Goal: Task Accomplishment & Management: Use online tool/utility

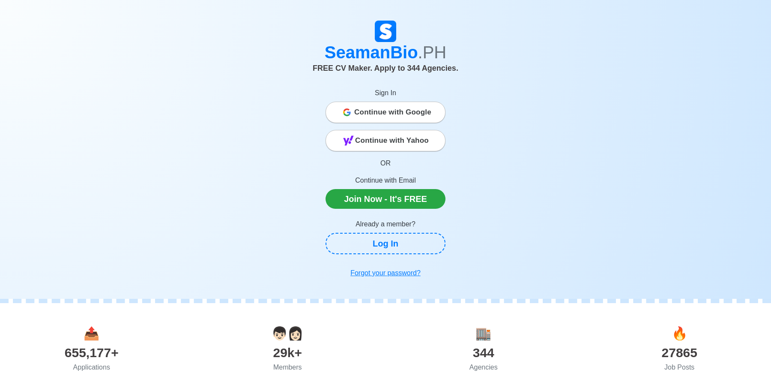
click at [408, 116] on span "Continue with Google" at bounding box center [392, 112] width 77 height 17
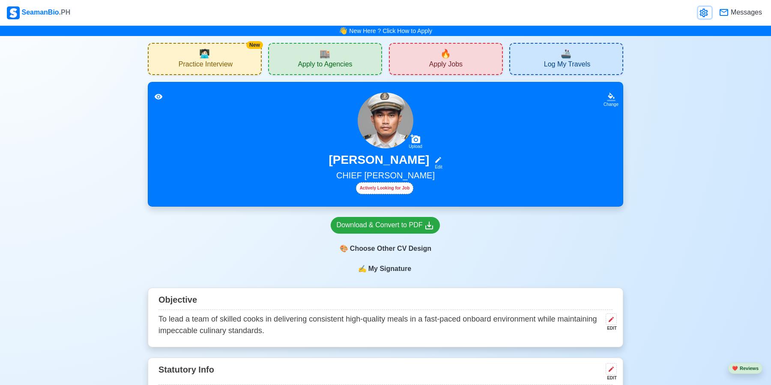
click at [703, 8] on icon at bounding box center [704, 13] width 10 height 10
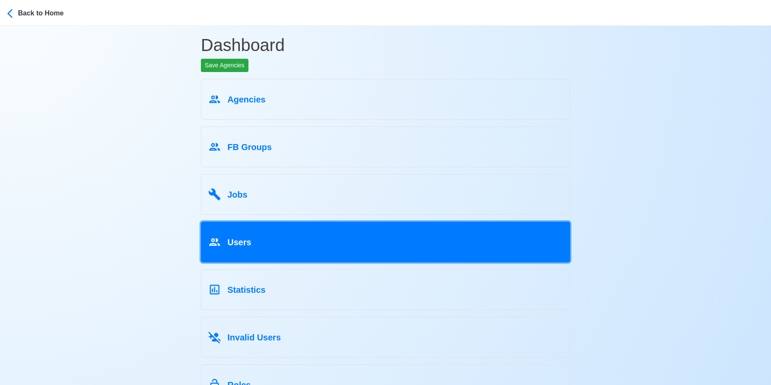
scroll to position [2, 0]
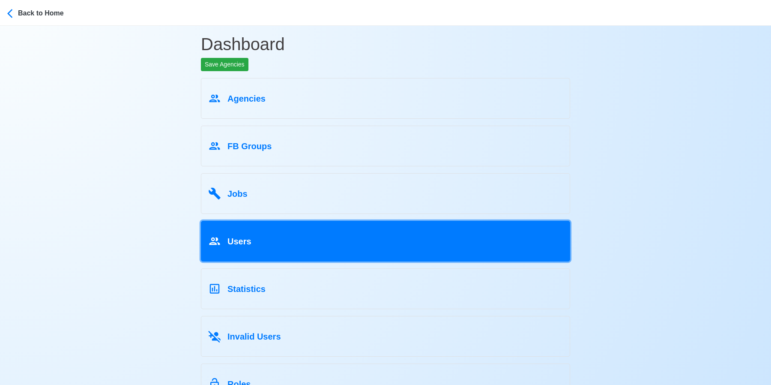
click at [312, 251] on link "Users" at bounding box center [385, 241] width 369 height 41
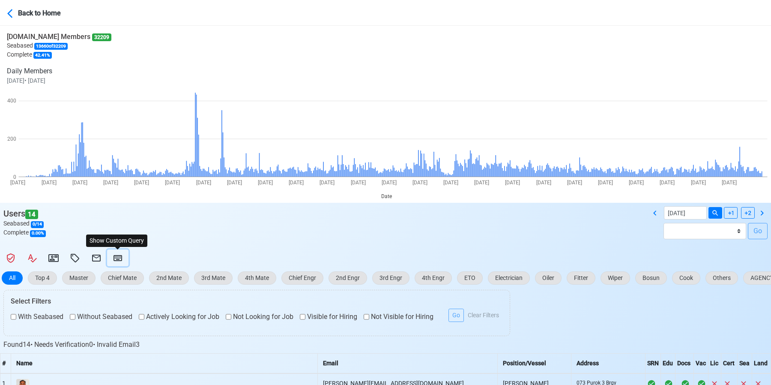
click at [120, 261] on icon at bounding box center [118, 258] width 10 height 10
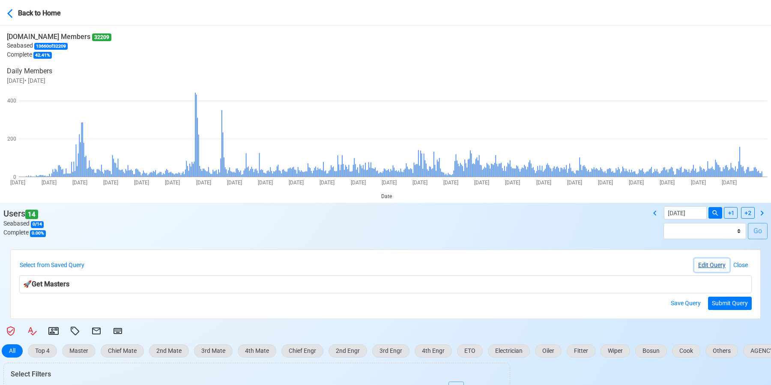
click at [695, 265] on button "Edit Query" at bounding box center [712, 264] width 35 height 13
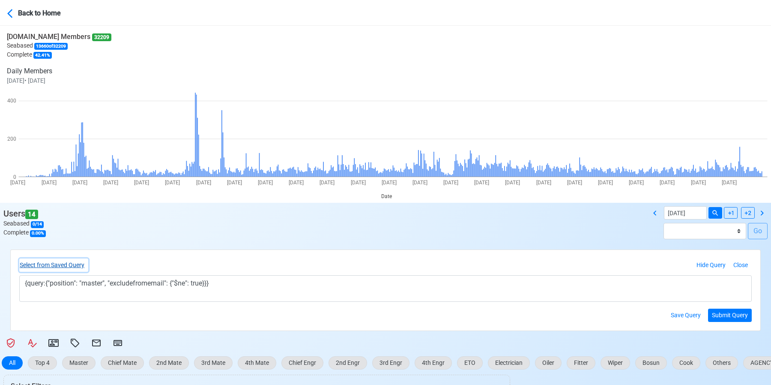
click at [66, 262] on button "Select from Saved Query" at bounding box center [53, 264] width 69 height 13
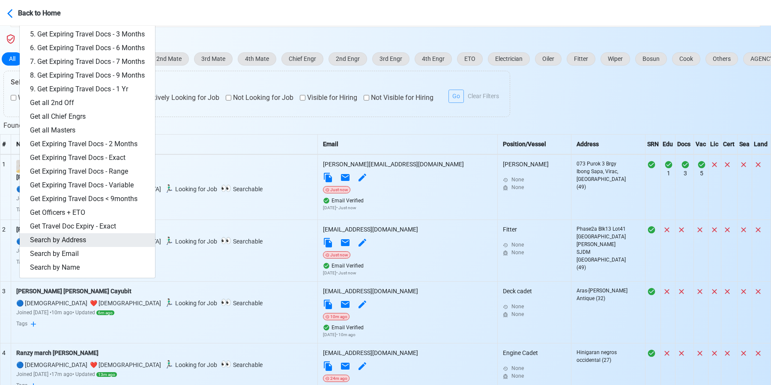
scroll to position [460, 0]
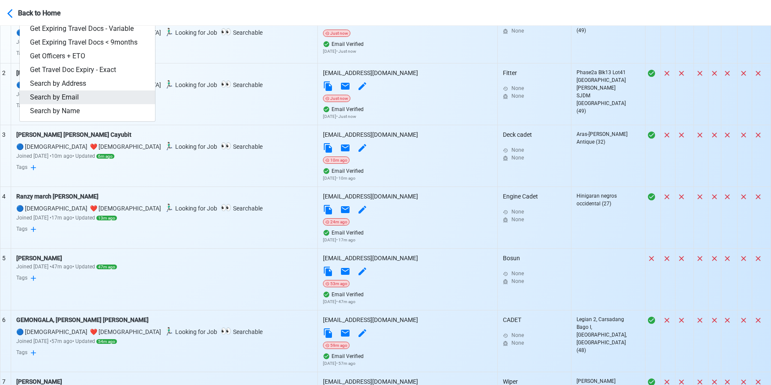
click at [70, 99] on link "Search by Email" at bounding box center [87, 97] width 135 height 14
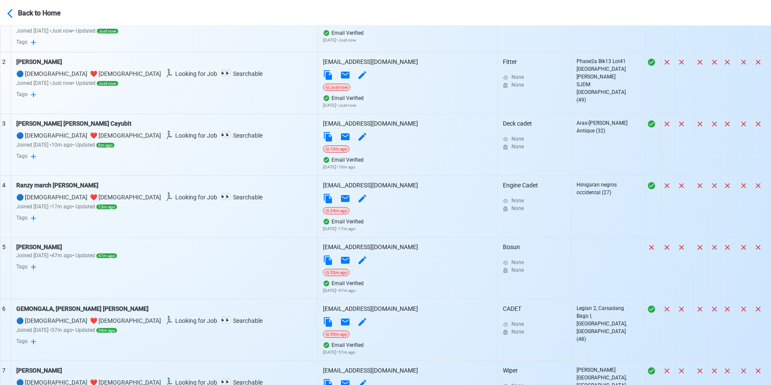
scroll to position [72, 0]
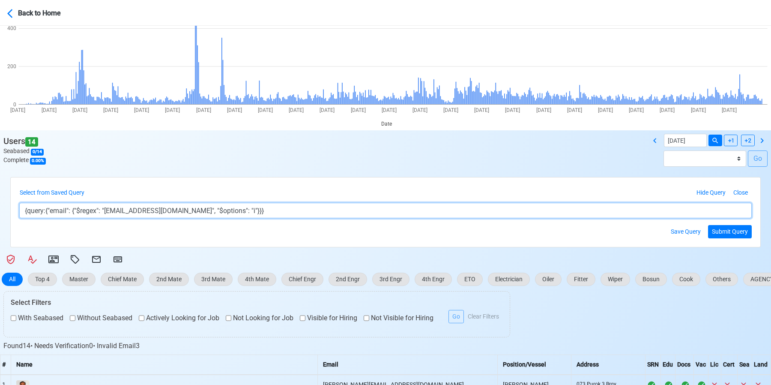
drag, startPoint x: 113, startPoint y: 212, endPoint x: 191, endPoint y: 209, distance: 78.5
click at [191, 209] on textarea "{query:{"email": {"$regex": "[EMAIL_ADDRESS][DOMAIN_NAME]", "$options": "i"}}}" at bounding box center [385, 210] width 733 height 15
paste textarea "homersabado"
type textarea "{query:{"email": {"$regex": "[EMAIL_ADDRESS][DOMAIN_NAME]", "$options": "i"}}}"
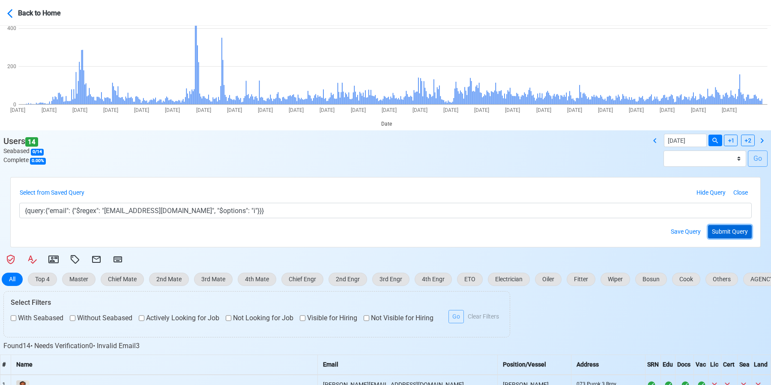
click at [714, 228] on button "Submit Query" at bounding box center [730, 231] width 44 height 13
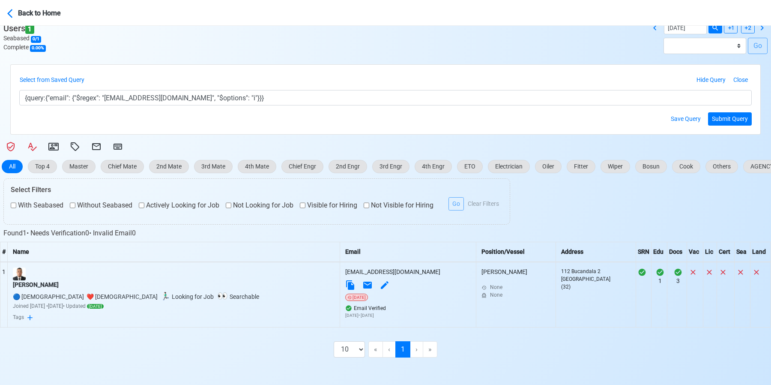
scroll to position [186, 0]
